Goal: Task Accomplishment & Management: Use online tool/utility

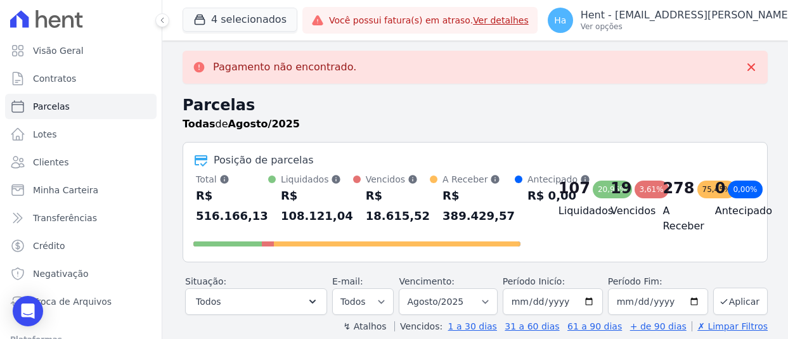
select select
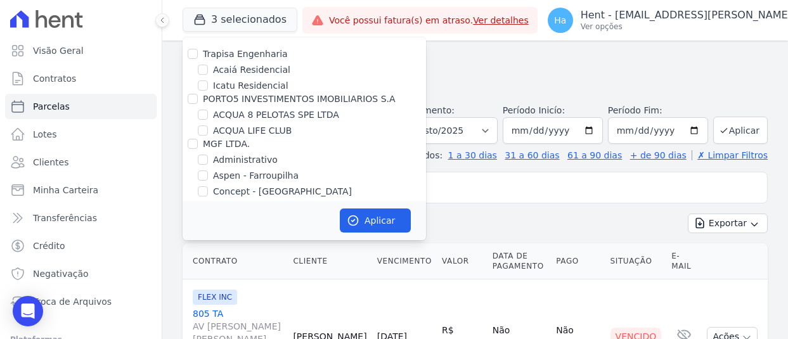
select select
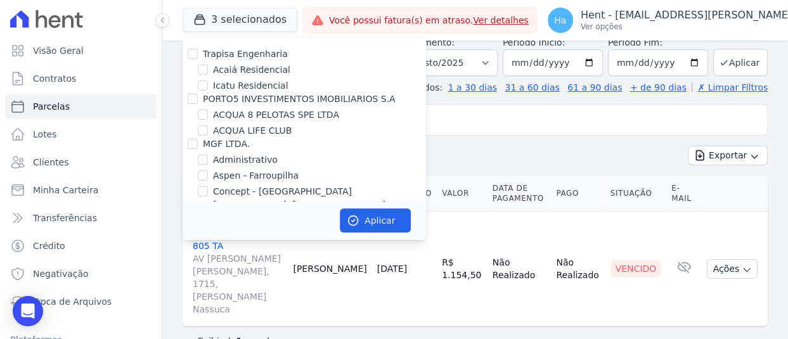
scroll to position [3008, 0]
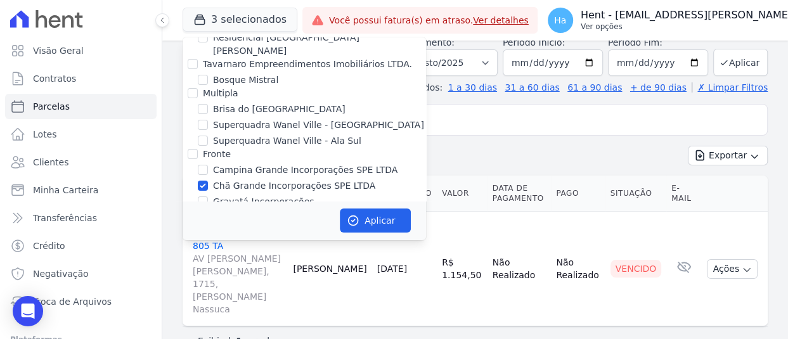
click at [668, 20] on p "Hent - [EMAIL_ADDRESS][PERSON_NAME][DOMAIN_NAME]" at bounding box center [728, 15] width 296 height 13
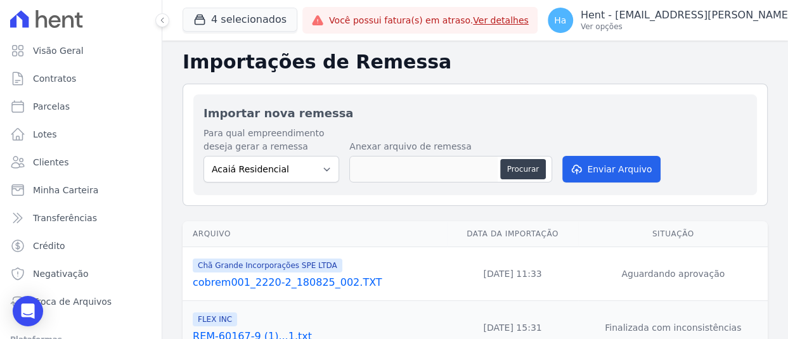
click at [278, 283] on link "cobrem001_2220-2_180825_002.TXT" at bounding box center [317, 282] width 249 height 15
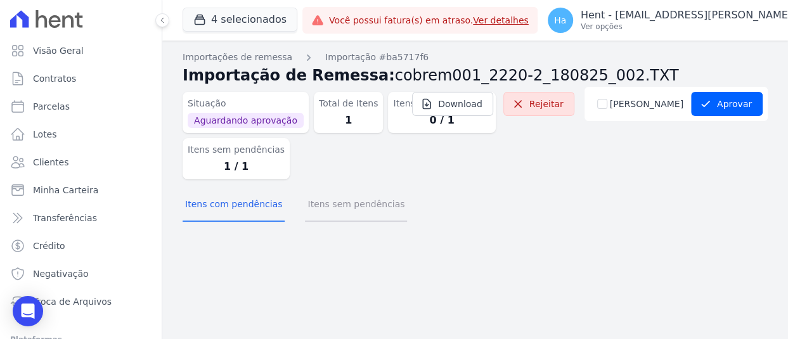
click at [343, 220] on button "Itens sem pendências" at bounding box center [356, 205] width 102 height 33
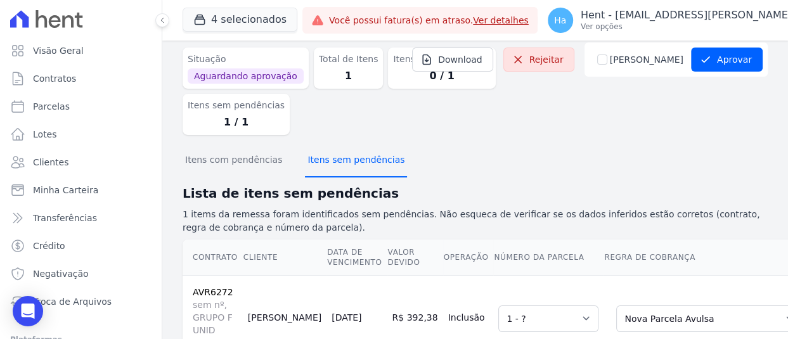
scroll to position [105, 0]
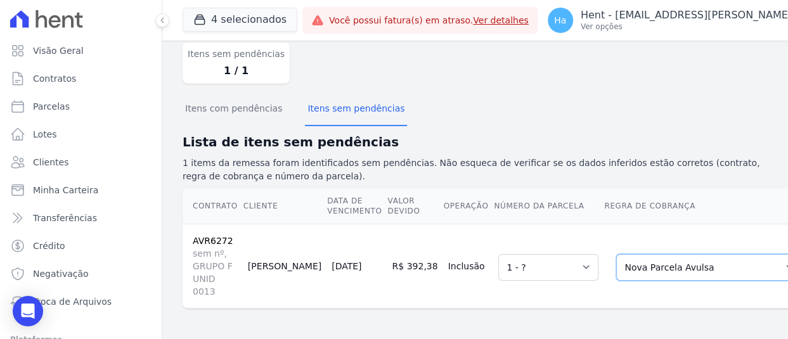
click at [668, 259] on select "Selecione uma Nova Parcela Avulsa Parcela Avulsa Existente Intercalada (12 X R$…" at bounding box center [709, 267] width 186 height 27
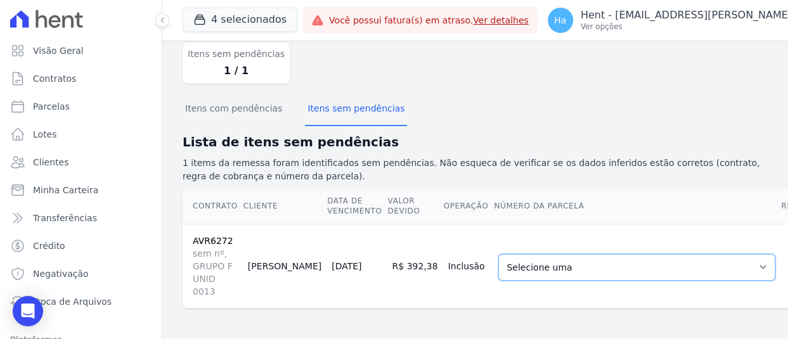
click at [606, 260] on select "Selecione uma 32 - 05/11/2022 - R$ 528,84 - Vencido 33 - 05/12/2022 - R$ 578,33…" at bounding box center [636, 267] width 277 height 27
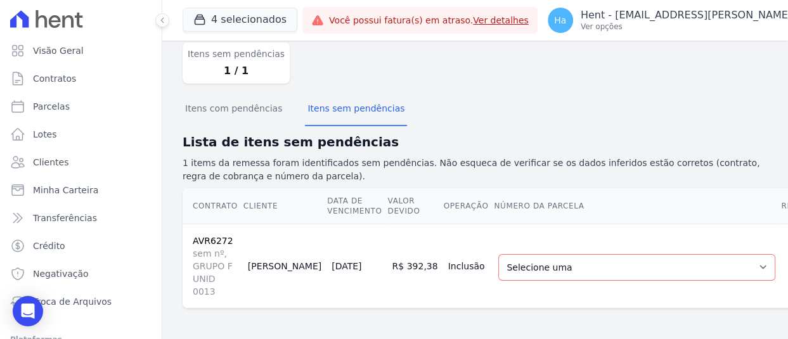
scroll to position [0, 76]
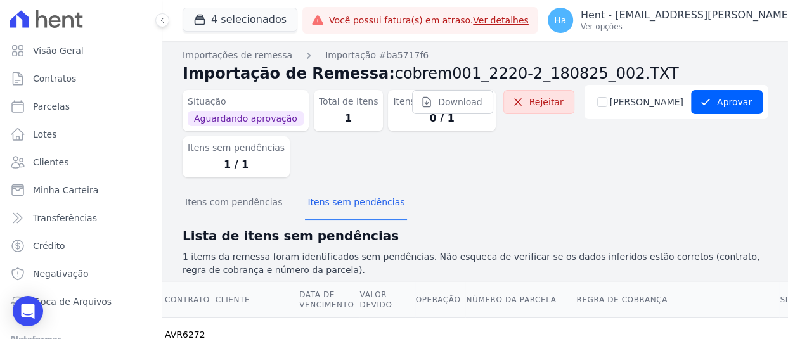
scroll to position [0, 0]
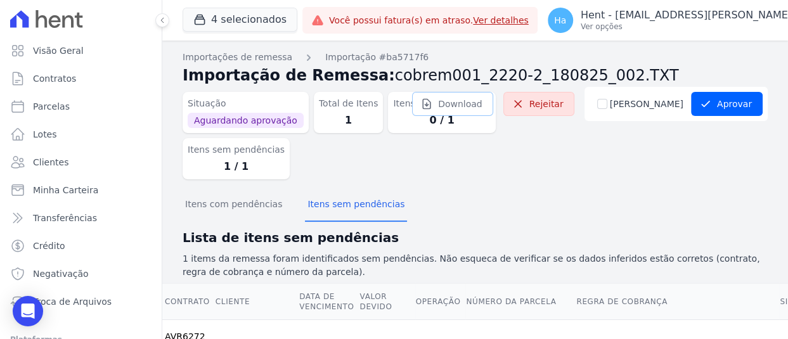
click at [493, 101] on link "Download" at bounding box center [452, 104] width 81 height 24
